Goal: Transaction & Acquisition: Purchase product/service

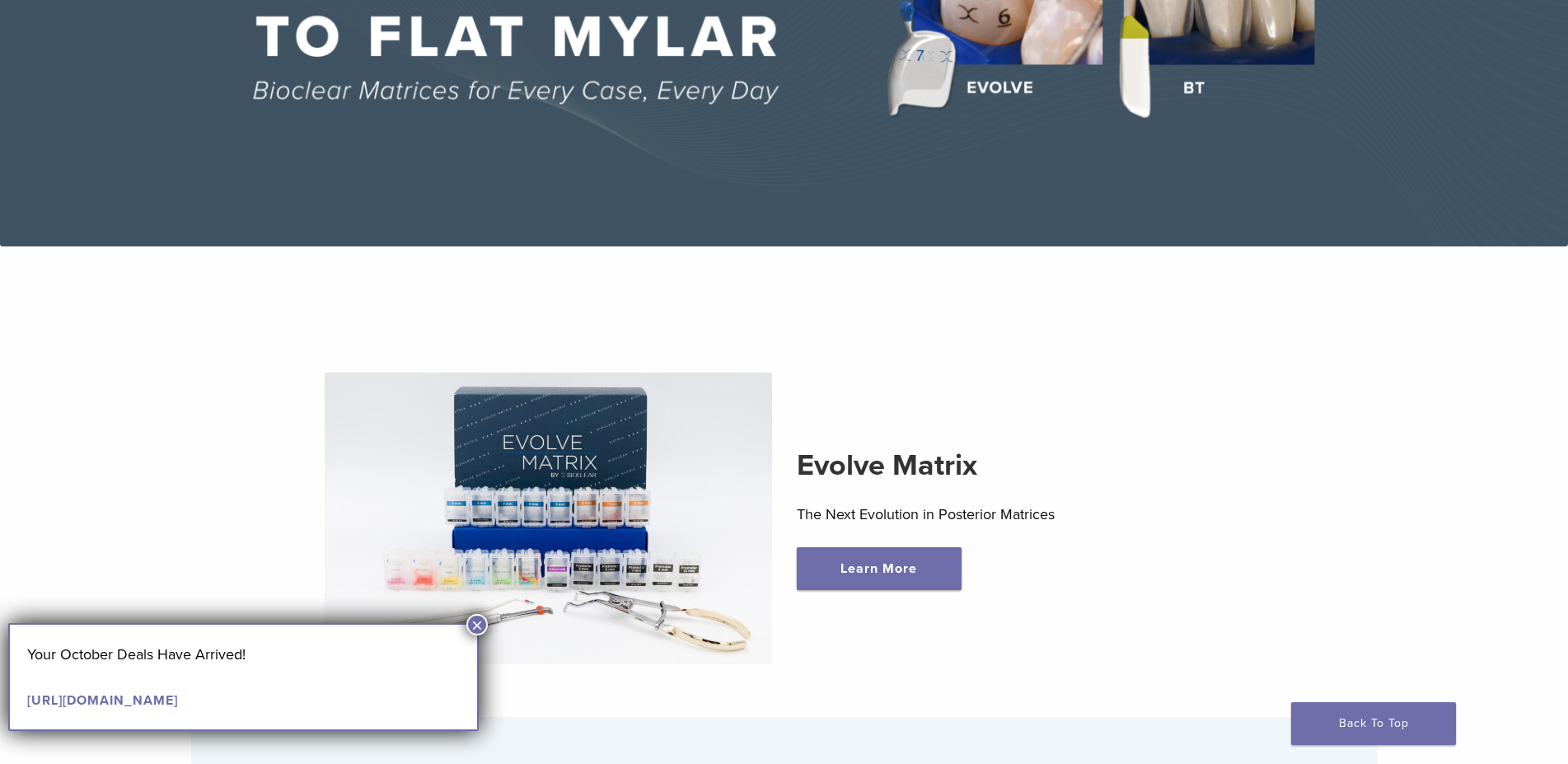
scroll to position [504, 0]
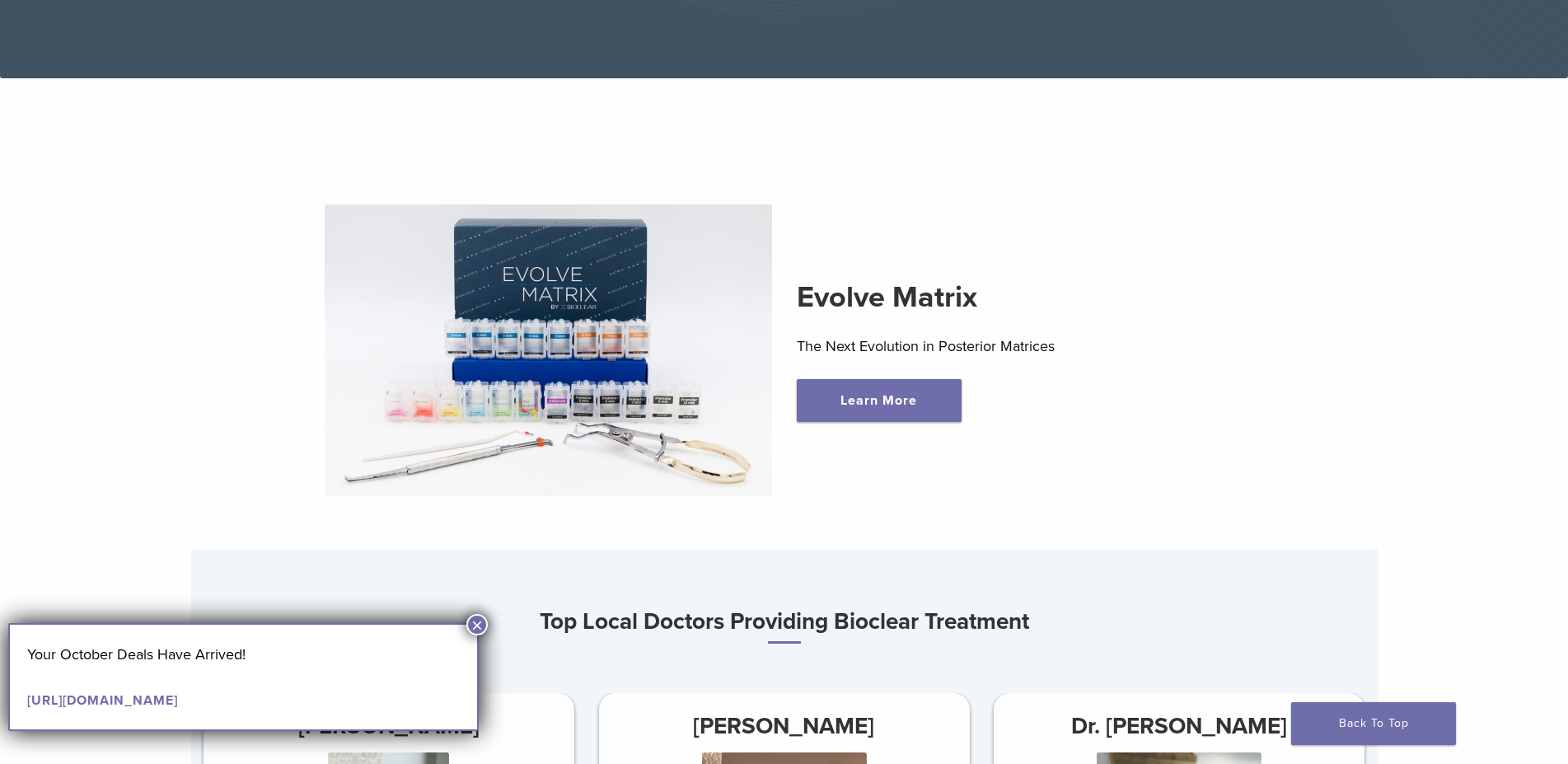
click at [474, 622] on button "×" at bounding box center [476, 624] width 21 height 21
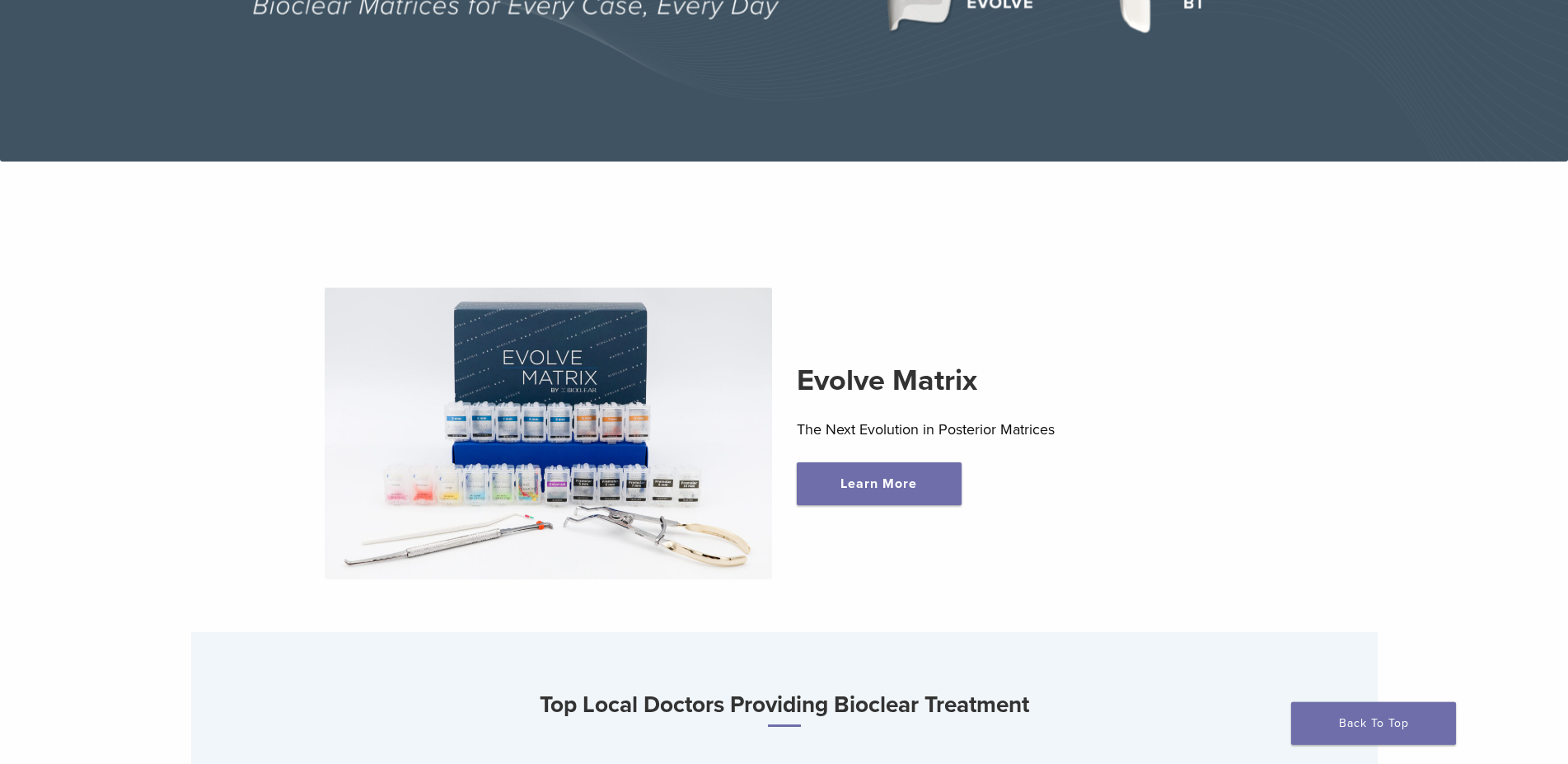
scroll to position [421, 0]
click at [852, 483] on link "Learn More" at bounding box center [879, 485] width 165 height 43
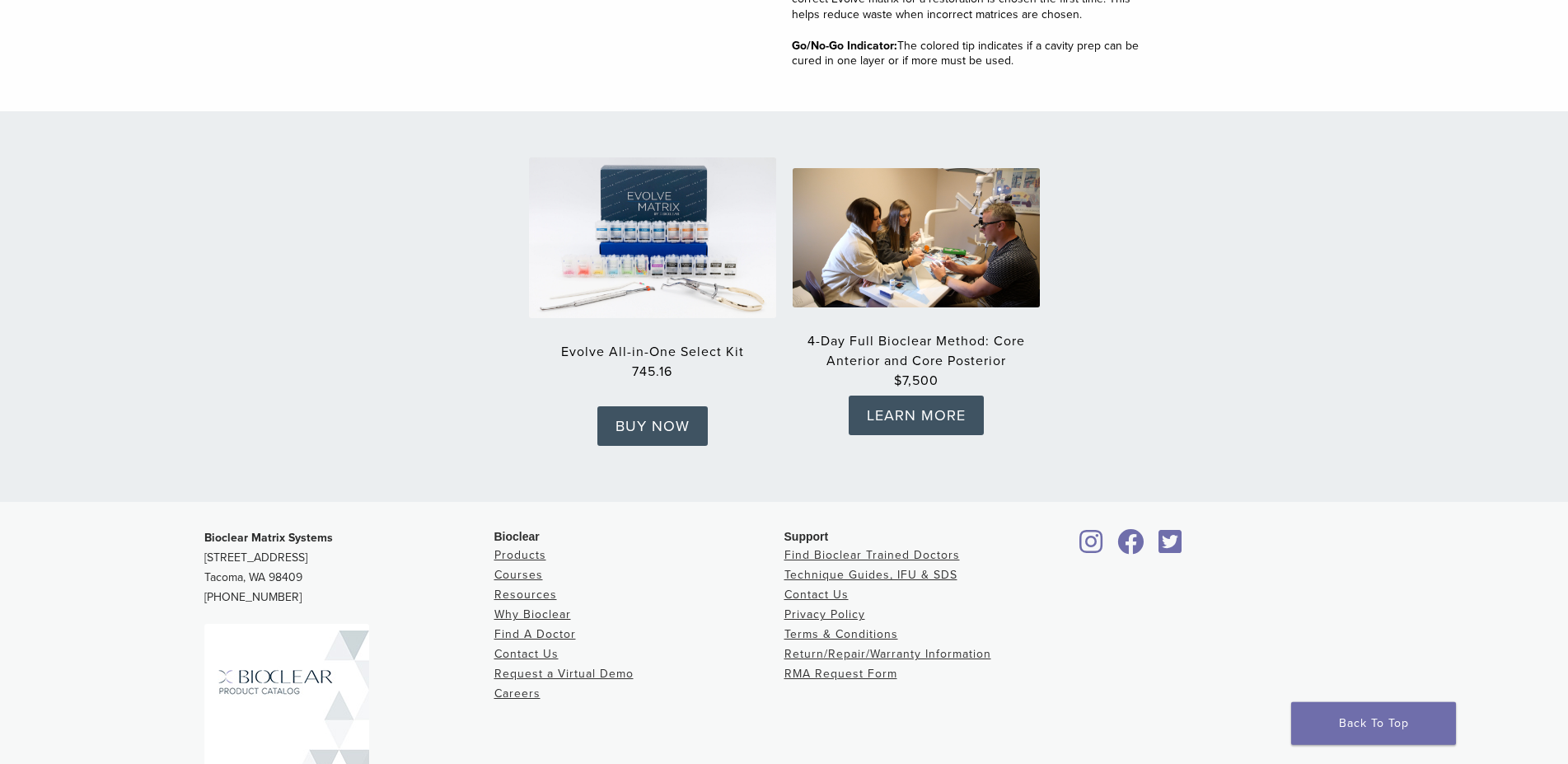
scroll to position [2522, 0]
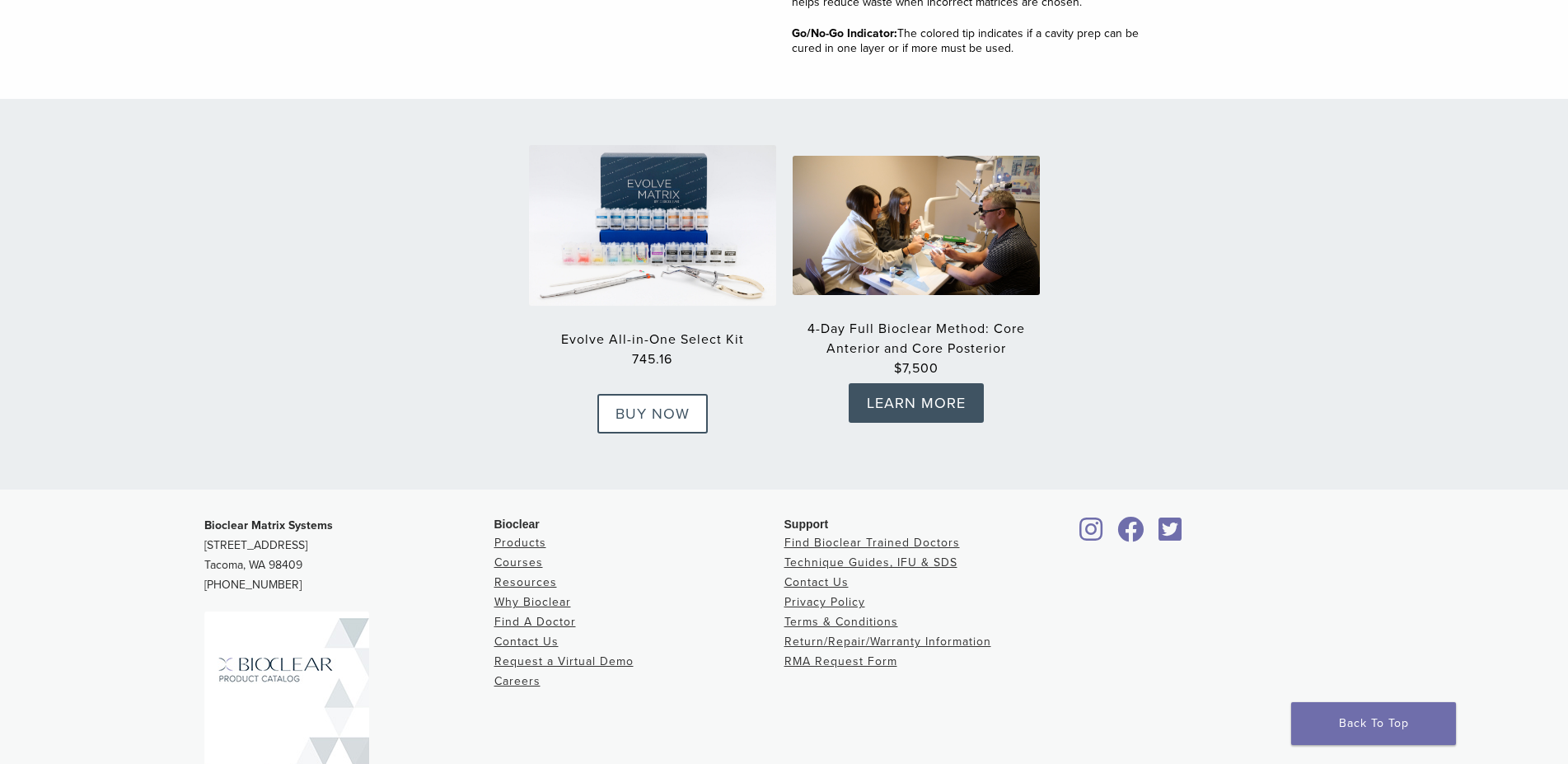
click at [645, 400] on link "BUY NOW" at bounding box center [652, 413] width 111 height 40
